Goal: Information Seeking & Learning: Learn about a topic

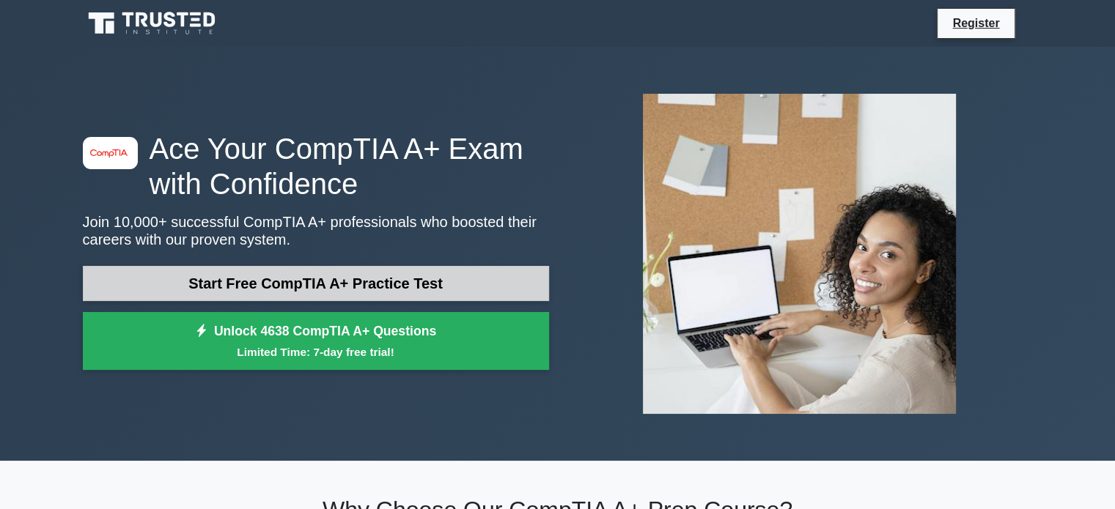
click at [334, 295] on link "Start Free CompTIA A+ Practice Test" at bounding box center [316, 283] width 466 height 35
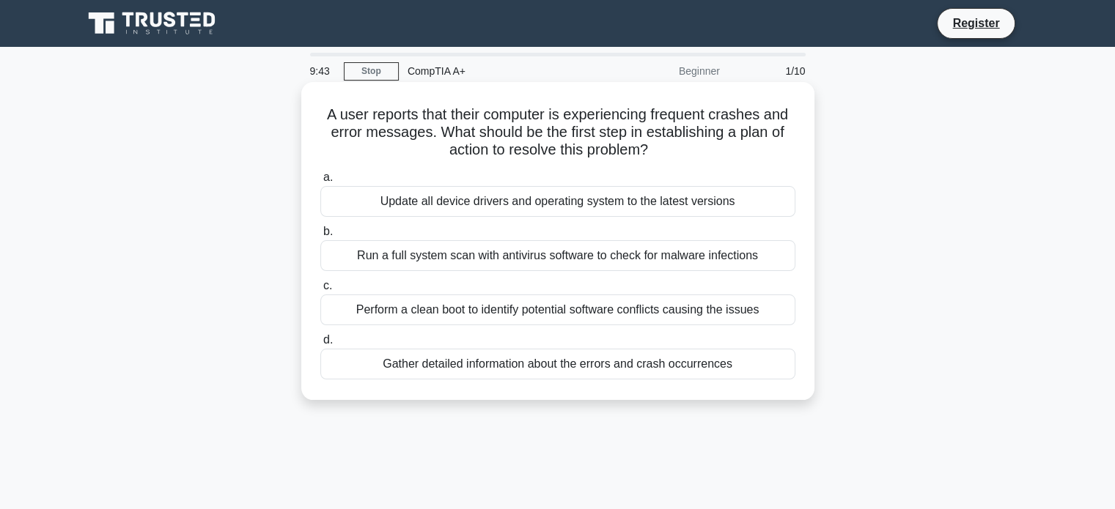
click at [592, 366] on div "Gather detailed information about the errors and crash occurrences" at bounding box center [557, 364] width 475 height 31
click at [320, 345] on input "d. Gather detailed information about the errors and crash occurrences" at bounding box center [320, 341] width 0 height 10
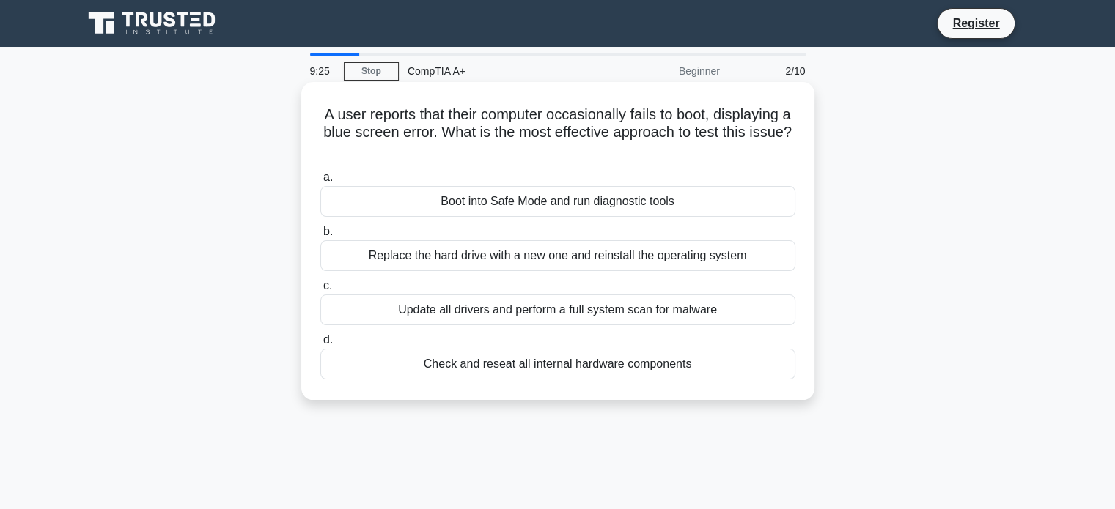
click at [545, 313] on div "Update all drivers and perform a full system scan for malware" at bounding box center [557, 310] width 475 height 31
click at [320, 291] on input "c. Update all drivers and perform a full system scan for malware" at bounding box center [320, 286] width 0 height 10
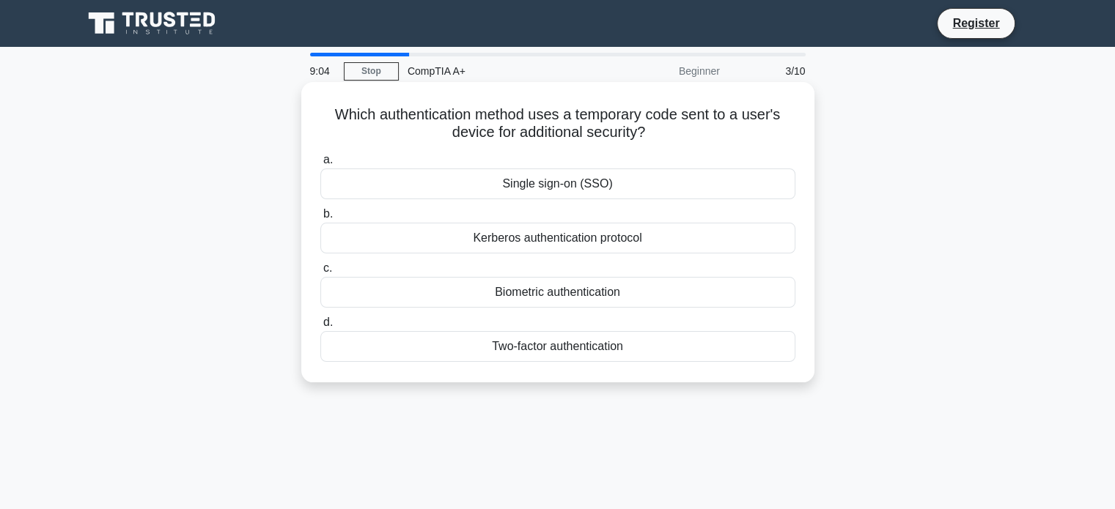
click at [551, 344] on div "Two-factor authentication" at bounding box center [557, 346] width 475 height 31
click at [320, 328] on input "d. Two-factor authentication" at bounding box center [320, 323] width 0 height 10
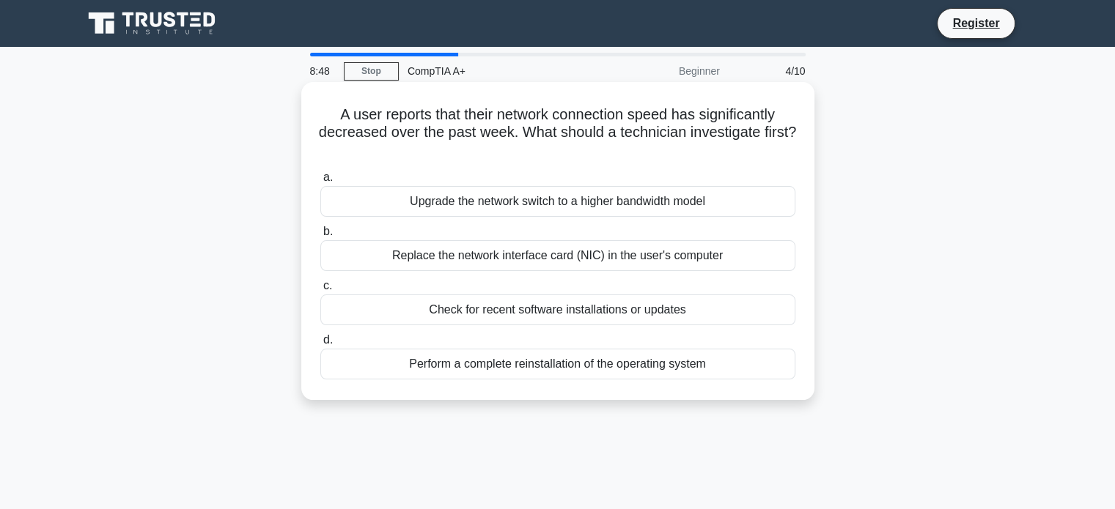
click at [524, 311] on div "Check for recent software installations or updates" at bounding box center [557, 310] width 475 height 31
click at [320, 291] on input "c. Check for recent software installations or updates" at bounding box center [320, 286] width 0 height 10
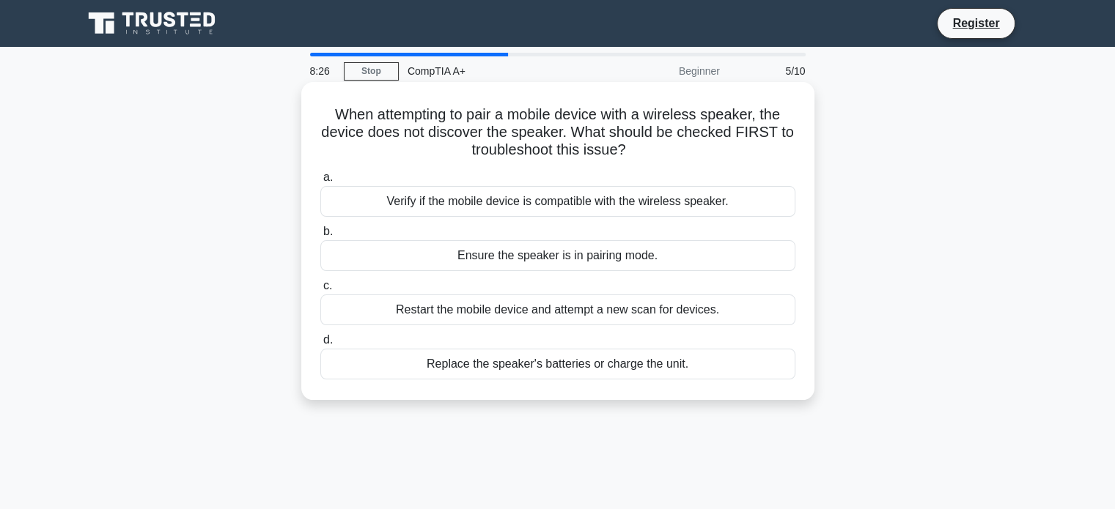
click at [471, 199] on div "Verify if the mobile device is compatible with the wireless speaker." at bounding box center [557, 201] width 475 height 31
click at [320, 182] on input "a. Verify if the mobile device is compatible with the wireless speaker." at bounding box center [320, 178] width 0 height 10
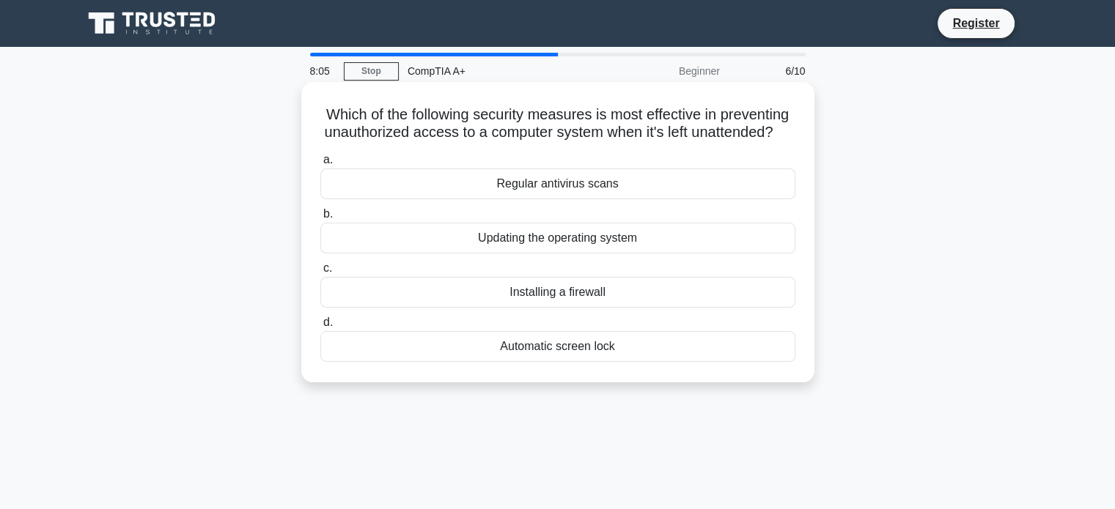
click at [540, 361] on div "Automatic screen lock" at bounding box center [557, 346] width 475 height 31
click at [320, 328] on input "d. Automatic screen lock" at bounding box center [320, 323] width 0 height 10
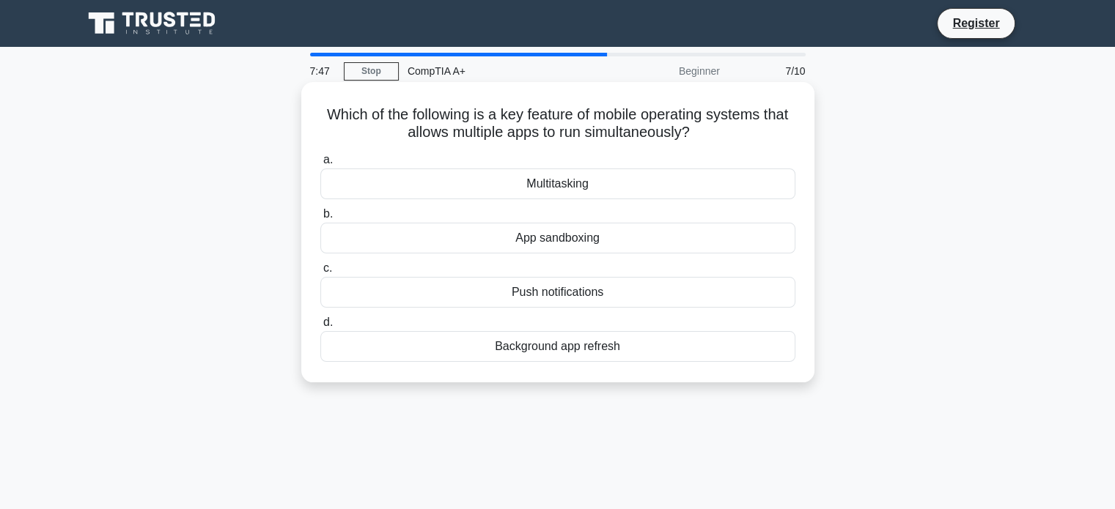
click at [592, 193] on div "Multitasking" at bounding box center [557, 184] width 475 height 31
click at [320, 165] on input "a. Multitasking" at bounding box center [320, 160] width 0 height 10
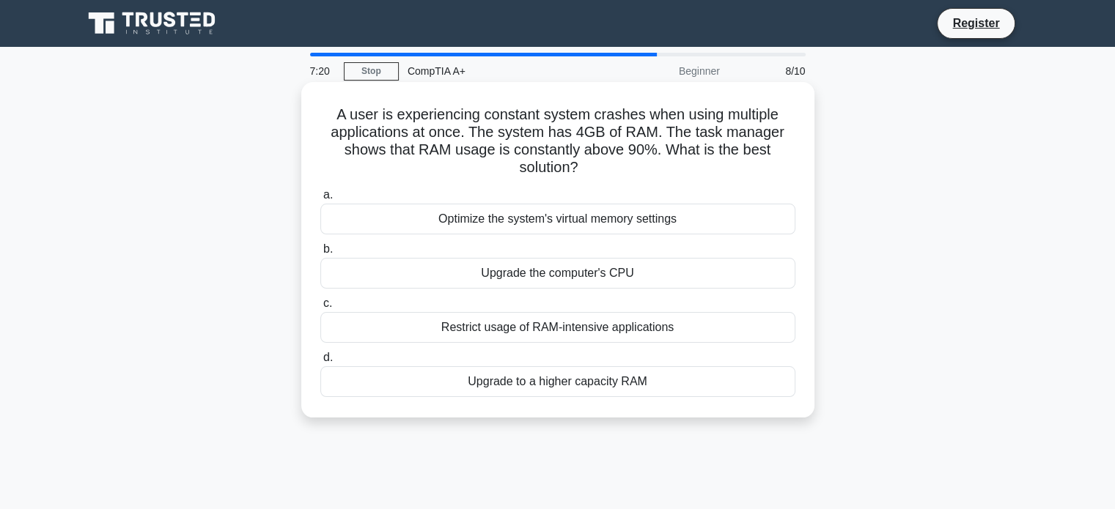
click at [547, 384] on div "Upgrade to a higher capacity RAM" at bounding box center [557, 381] width 475 height 31
click at [320, 363] on input "d. Upgrade to a higher capacity RAM" at bounding box center [320, 358] width 0 height 10
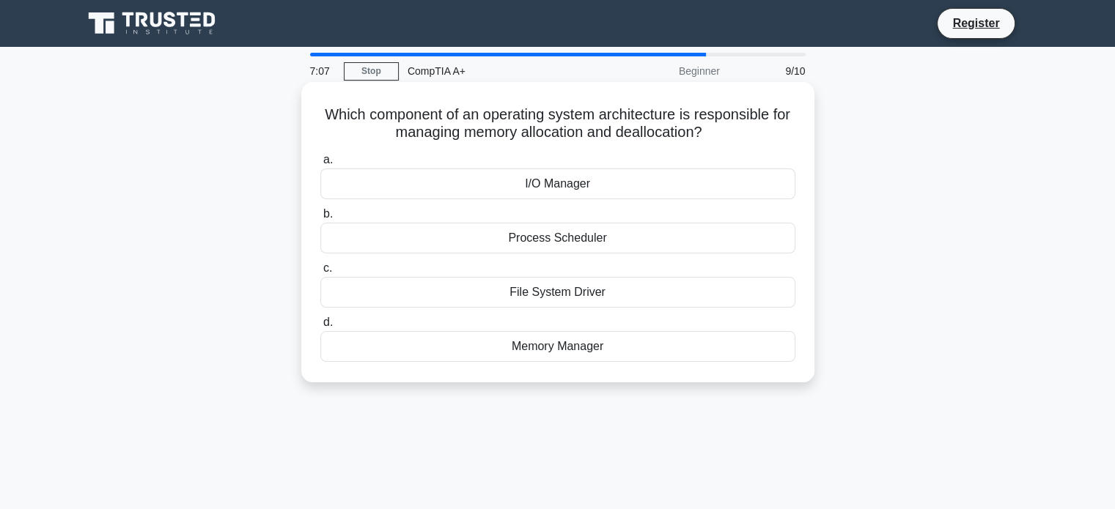
click at [636, 342] on div "Memory Manager" at bounding box center [557, 346] width 475 height 31
click at [320, 328] on input "d. Memory Manager" at bounding box center [320, 323] width 0 height 10
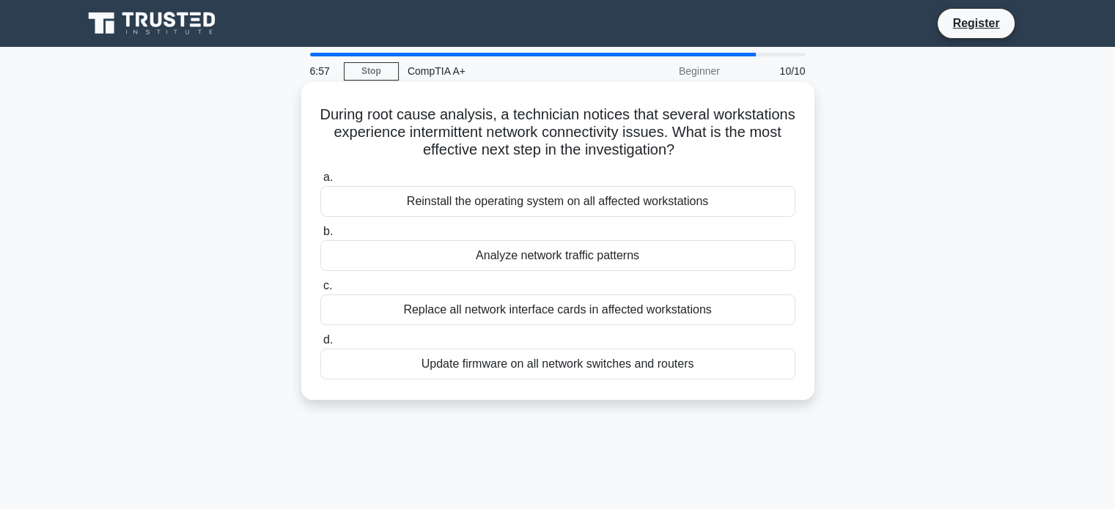
click at [594, 259] on div "Analyze network traffic patterns" at bounding box center [557, 255] width 475 height 31
click at [320, 237] on input "b. Analyze network traffic patterns" at bounding box center [320, 232] width 0 height 10
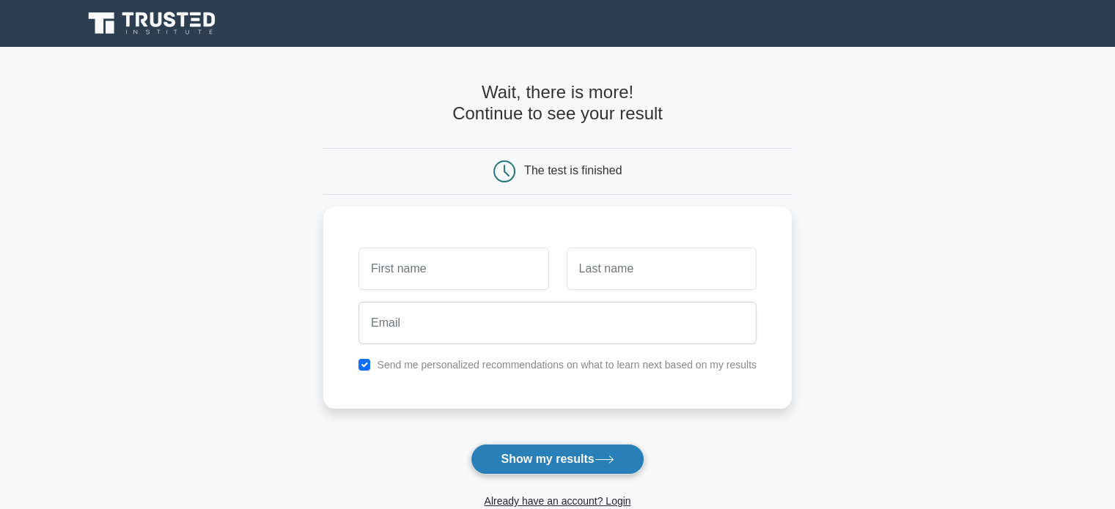
click at [557, 454] on button "Show my results" at bounding box center [557, 459] width 173 height 31
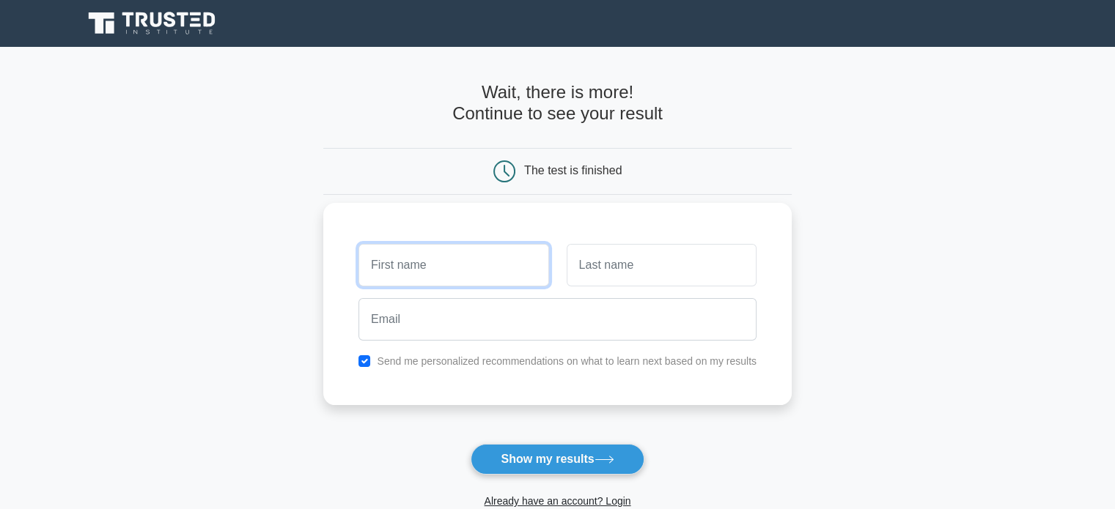
click at [472, 257] on input "text" at bounding box center [453, 265] width 190 height 43
type input "a"
click at [472, 257] on input "text" at bounding box center [453, 265] width 190 height 43
click at [367, 360] on input "checkbox" at bounding box center [364, 361] width 12 height 12
checkbox input "false"
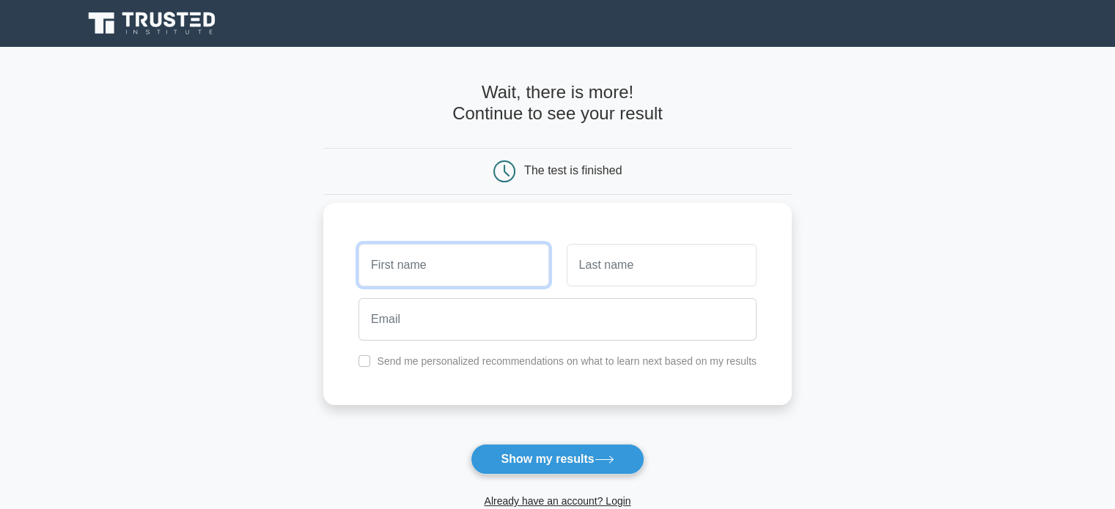
click at [388, 268] on input "text" at bounding box center [453, 265] width 190 height 43
type input "[PERSON_NAME]"
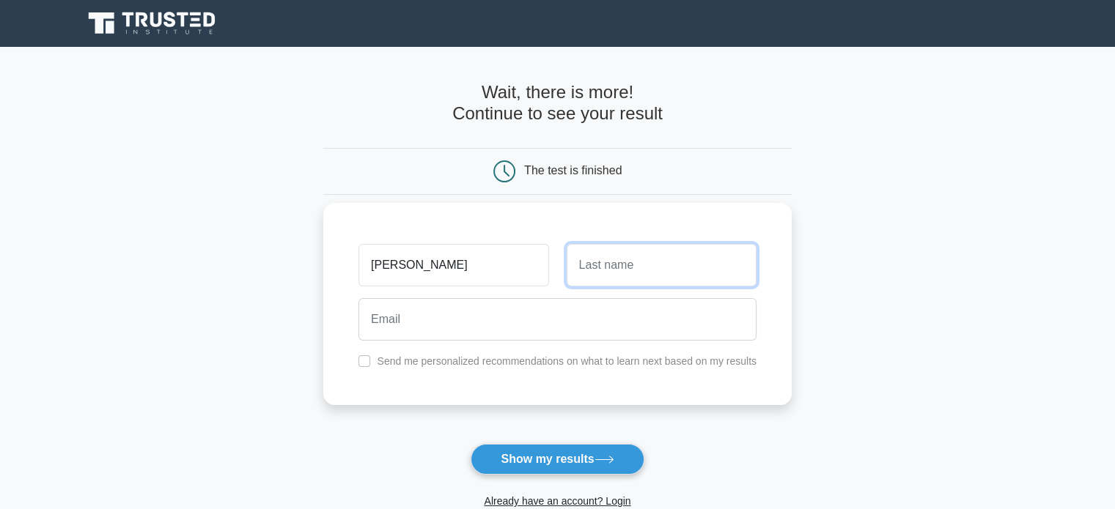
click at [600, 271] on input "text" at bounding box center [662, 265] width 190 height 43
type input "musico"
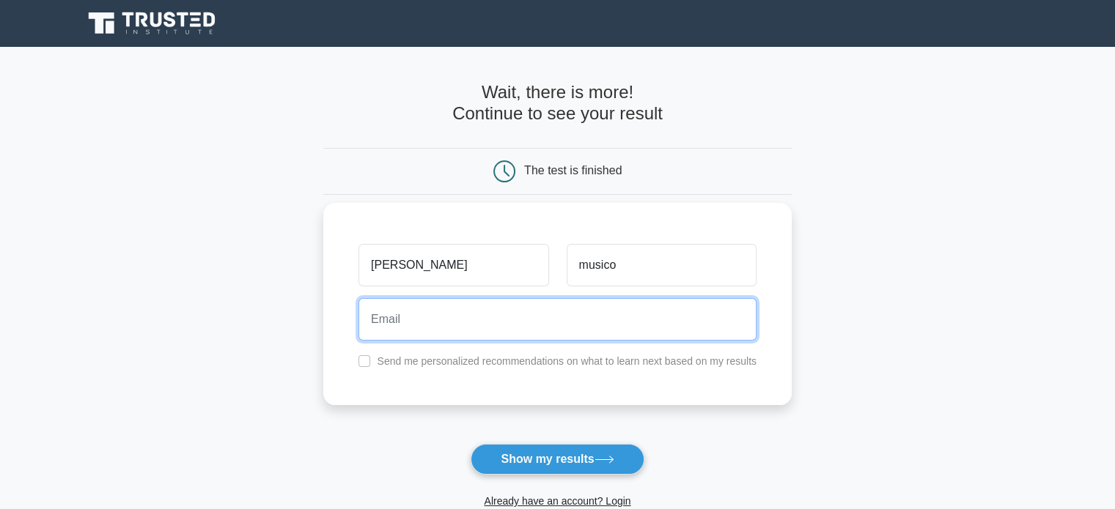
click at [407, 307] on input "email" at bounding box center [557, 319] width 398 height 43
type input "[EMAIL_ADDRESS][DOMAIN_NAME]"
click at [471, 444] on button "Show my results" at bounding box center [557, 459] width 173 height 31
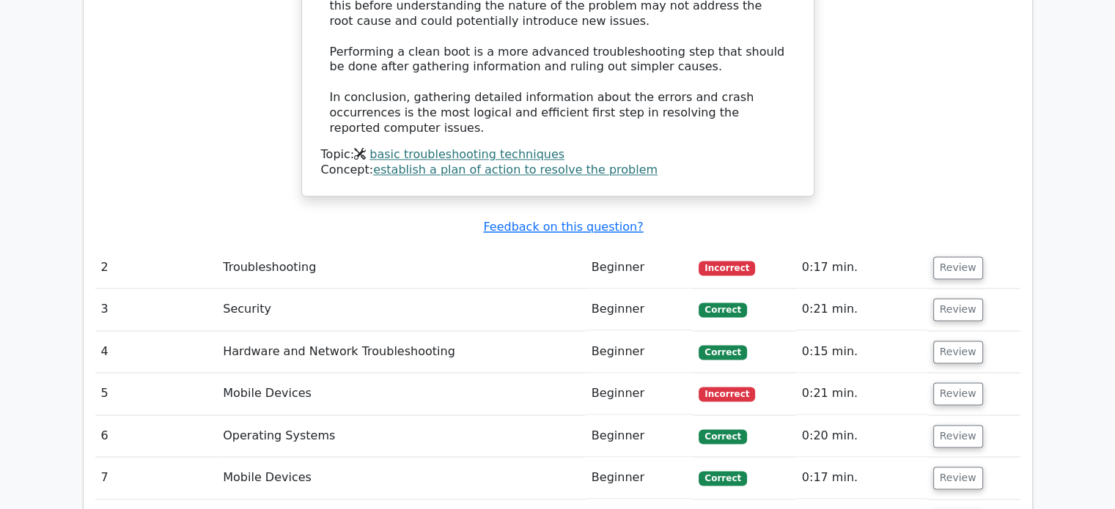
scroll to position [2052, 0]
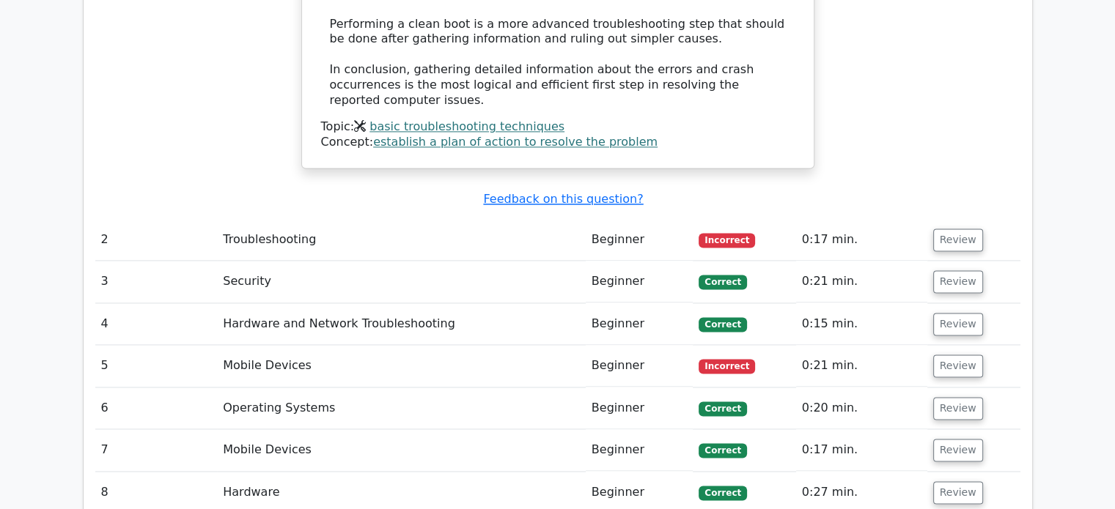
click at [639, 219] on td "Beginner" at bounding box center [640, 240] width 108 height 42
click at [938, 229] on button "Review" at bounding box center [958, 240] width 50 height 23
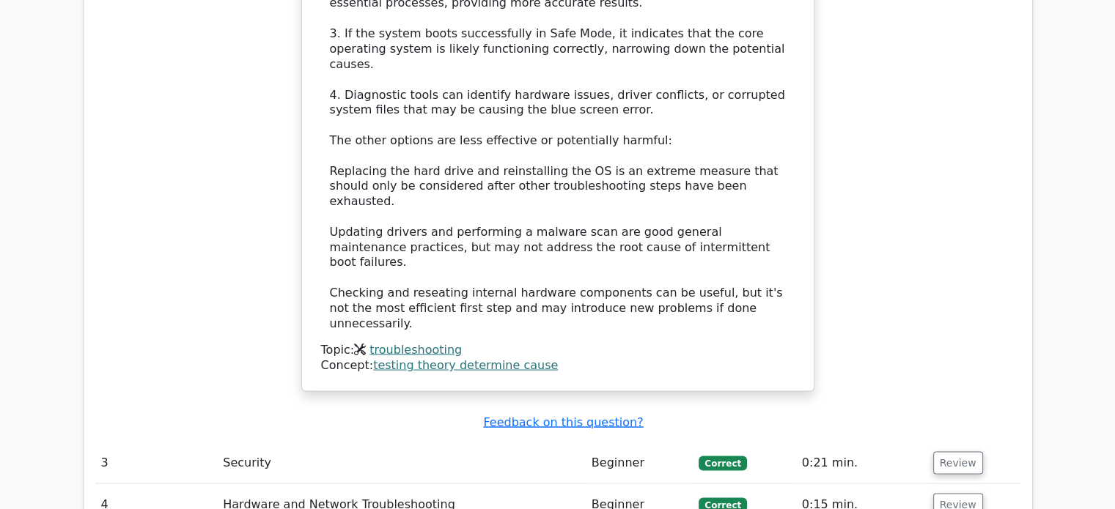
scroll to position [2785, 0]
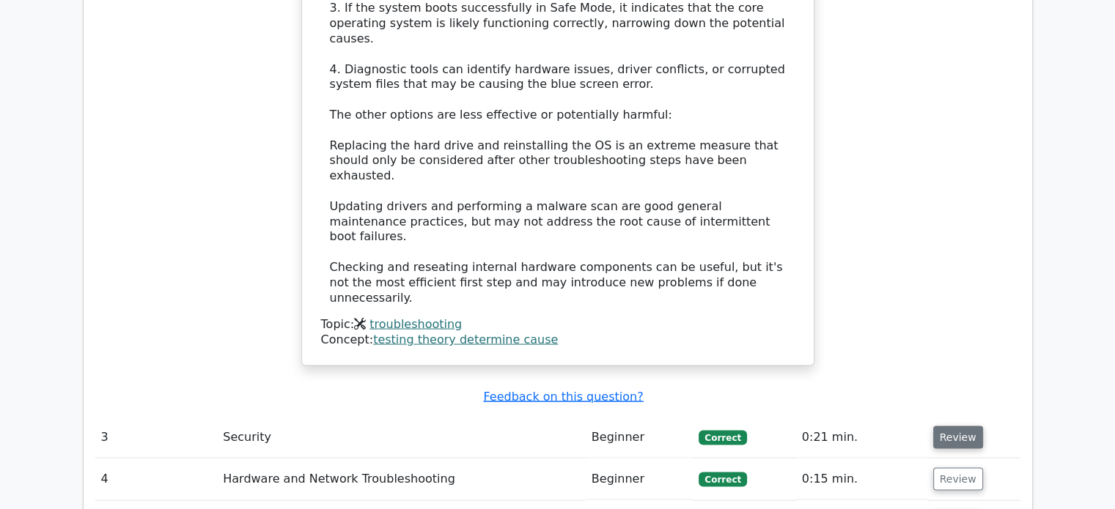
click at [933, 426] on button "Review" at bounding box center [958, 437] width 50 height 23
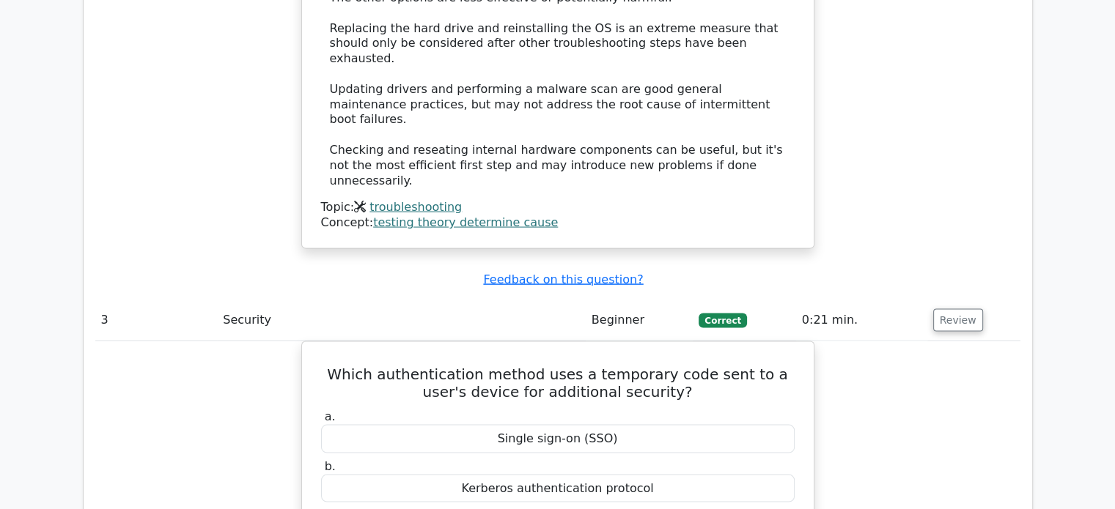
scroll to position [2858, 0]
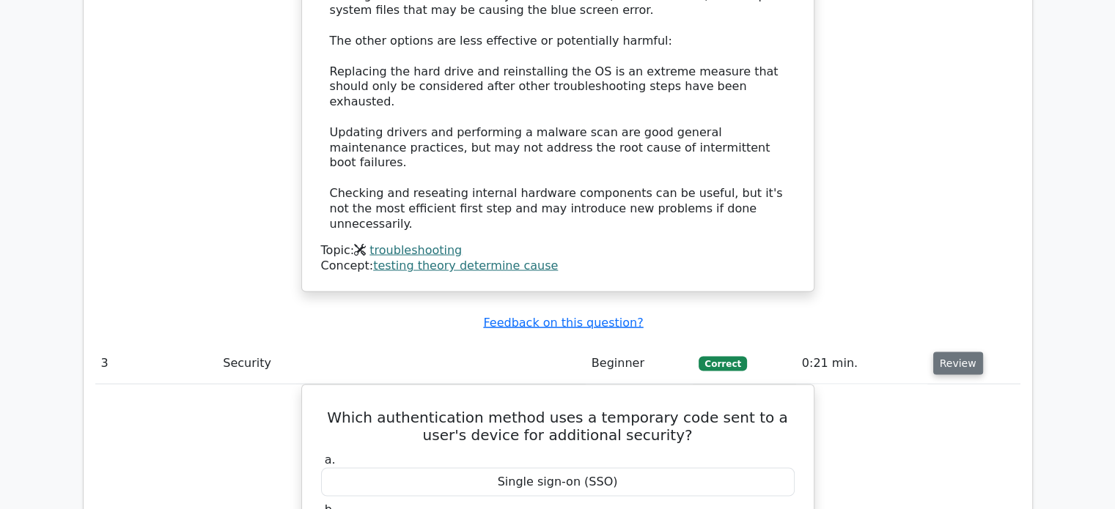
click at [962, 353] on button "Review" at bounding box center [958, 364] width 50 height 23
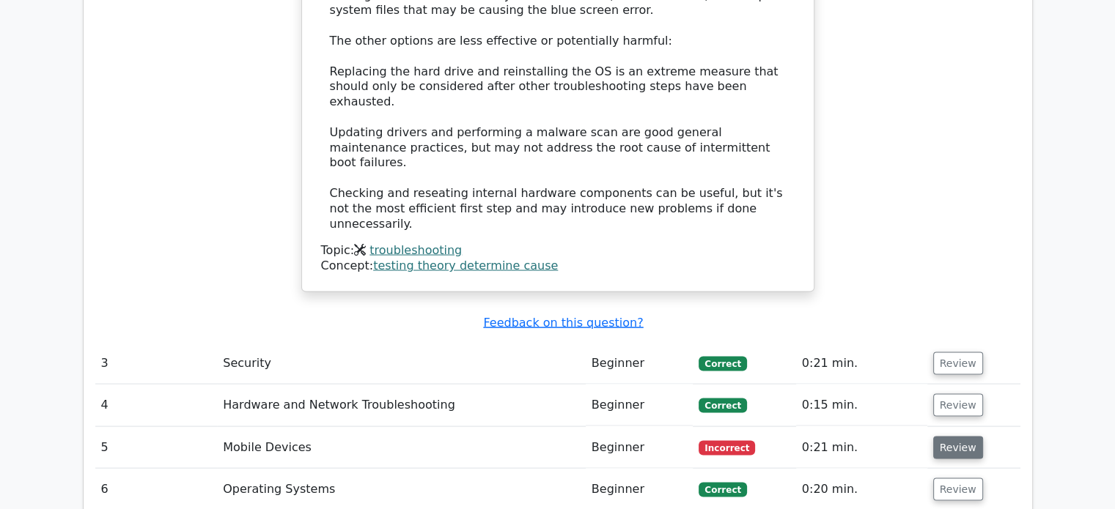
click at [935, 437] on button "Review" at bounding box center [958, 448] width 50 height 23
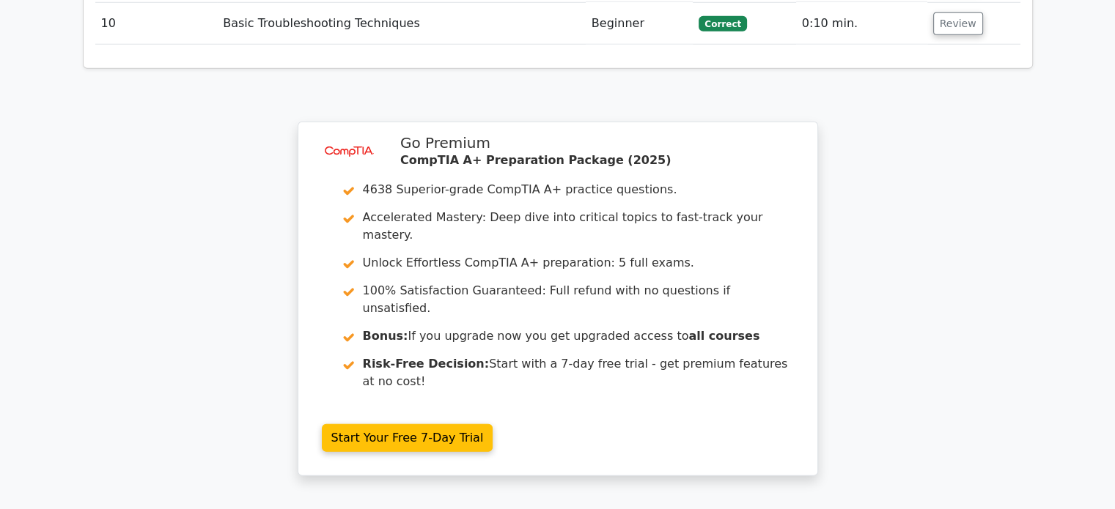
scroll to position [4178, 0]
